Goal: Information Seeking & Learning: Check status

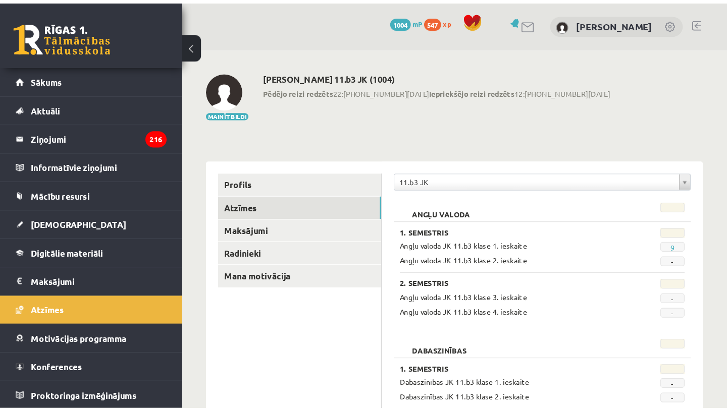
scroll to position [914, 0]
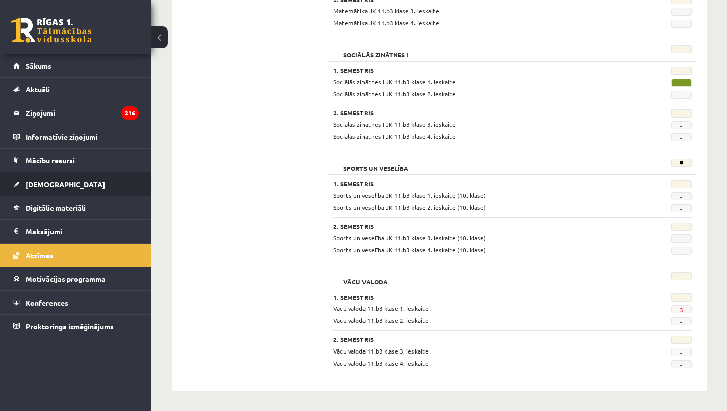
click at [34, 184] on span "[DEMOGRAPHIC_DATA]" at bounding box center [65, 184] width 79 height 9
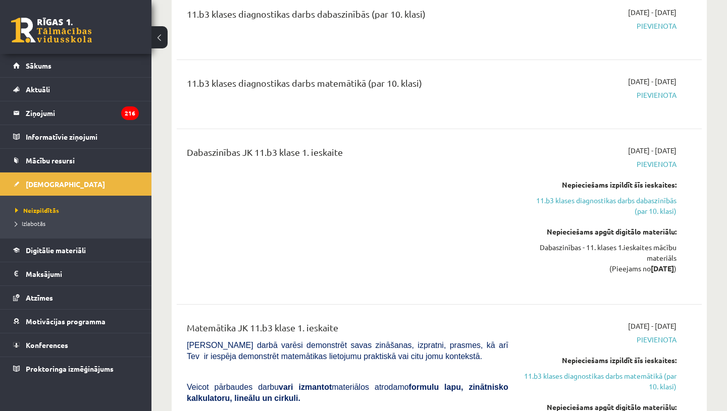
scroll to position [272, 0]
click at [605, 209] on link "11.b3 klases diagnostikas darbs dabaszinībās (par 10. klasi)" at bounding box center [599, 205] width 153 height 21
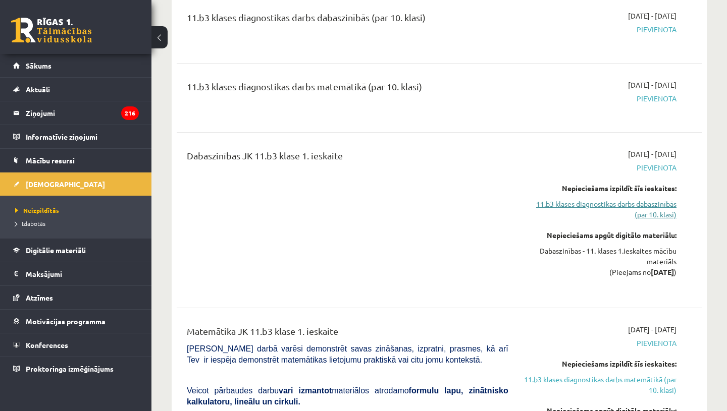
click at [591, 203] on link "11.b3 klases diagnostikas darbs dabaszinībās (par 10. klasi)" at bounding box center [599, 209] width 153 height 21
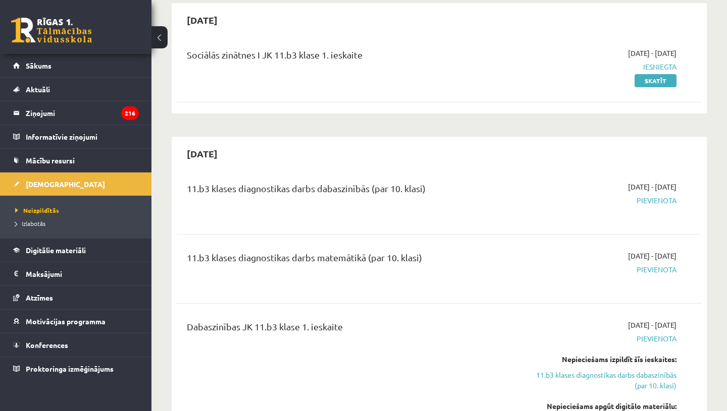
scroll to position [92, 0]
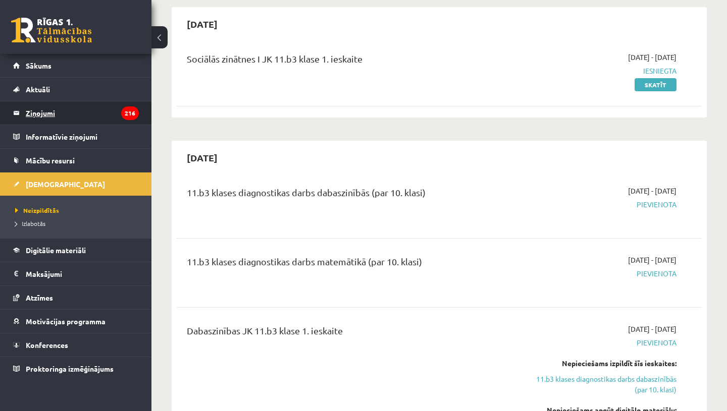
click at [40, 109] on legend "Ziņojumi 216" at bounding box center [82, 112] width 113 height 23
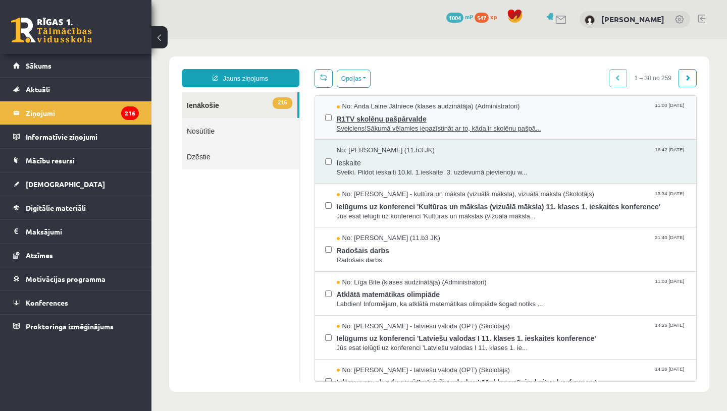
click at [355, 119] on span "R1TV skolēnu pašpārvalde" at bounding box center [512, 118] width 350 height 13
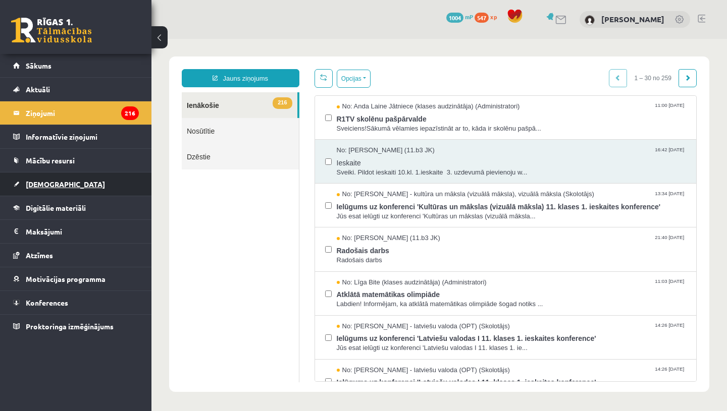
click at [49, 184] on span "[DEMOGRAPHIC_DATA]" at bounding box center [65, 184] width 79 height 9
